Goal: Task Accomplishment & Management: Complete application form

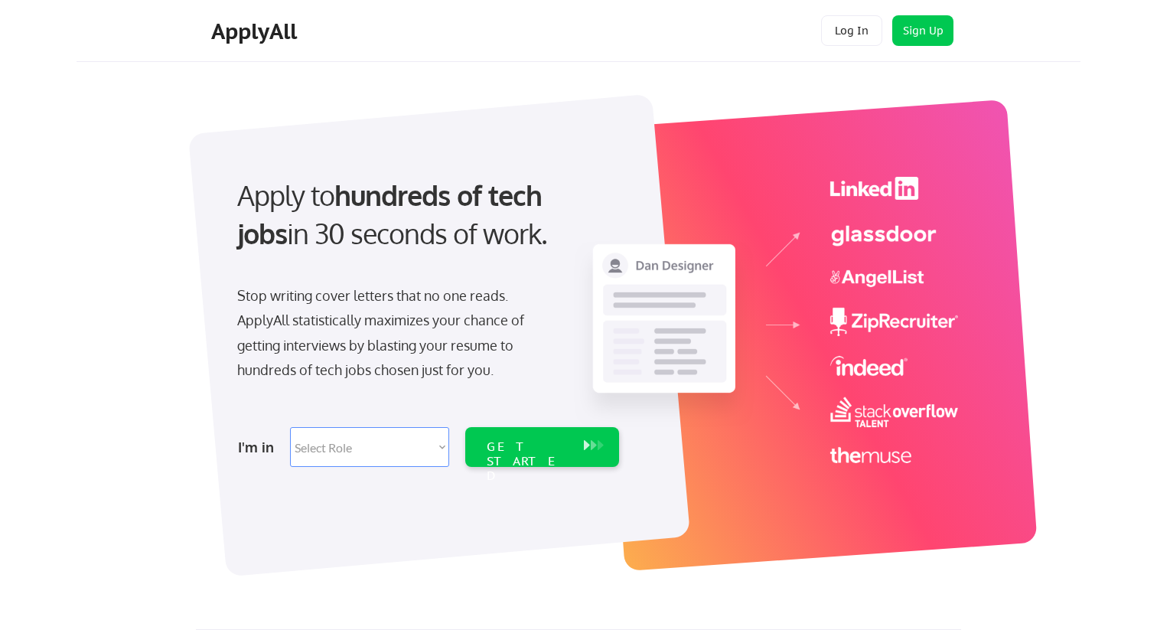
click at [420, 439] on select "Select Role Software Engineering Product Management Customer Success Sales UI/U…" at bounding box center [369, 447] width 159 height 40
select select ""tech_finance_biz_ops_cos""
click at [290, 427] on select "Select Role Software Engineering Product Management Customer Success Sales UI/U…" at bounding box center [369, 447] width 159 height 40
select select ""tech_finance_biz_ops_cos""
click at [536, 455] on div "GET STARTED" at bounding box center [527, 447] width 97 height 40
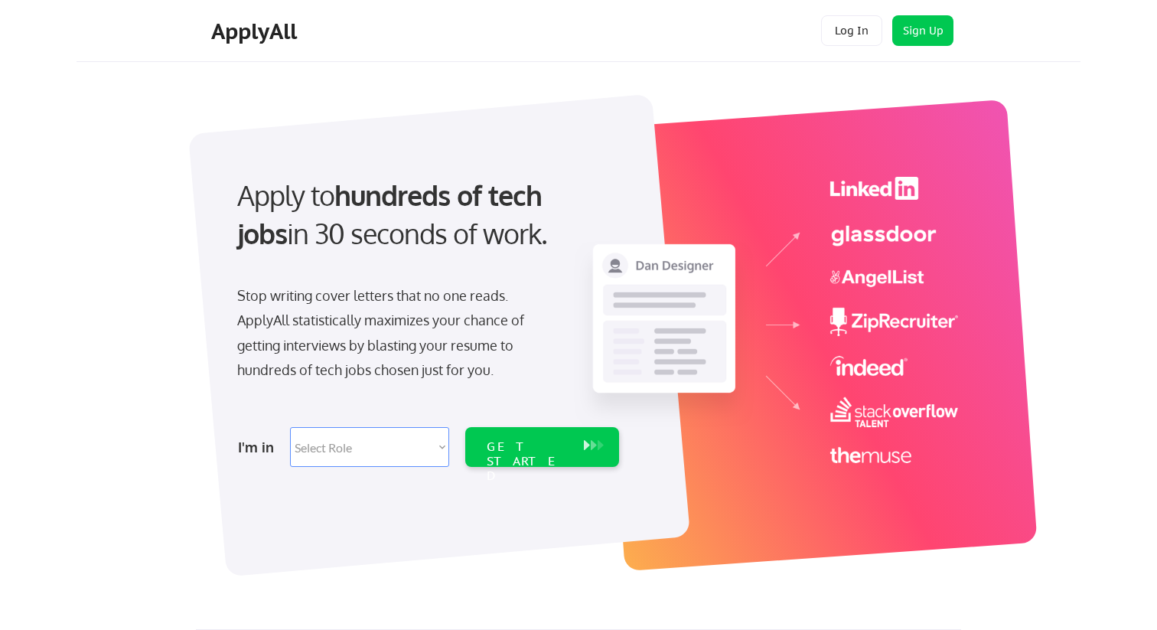
select select ""tech_finance_biz_ops_cos""
